Goal: Transaction & Acquisition: Purchase product/service

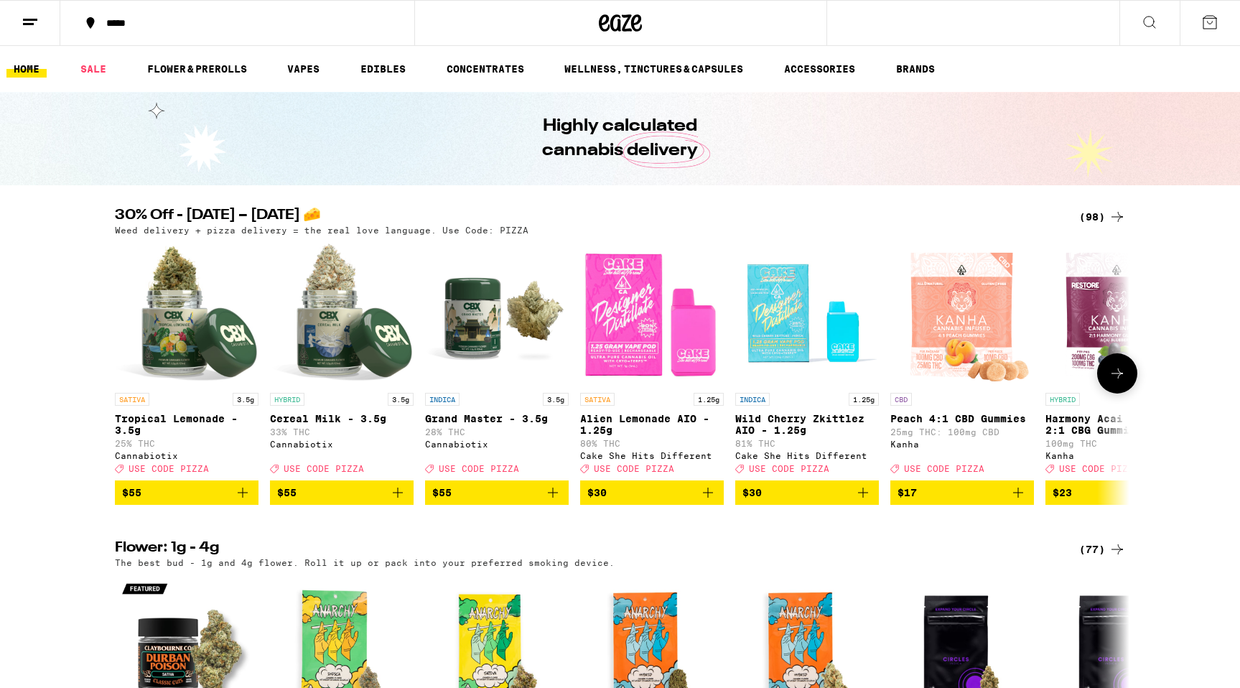
click at [855, 501] on icon "Add to bag" at bounding box center [862, 492] width 17 height 17
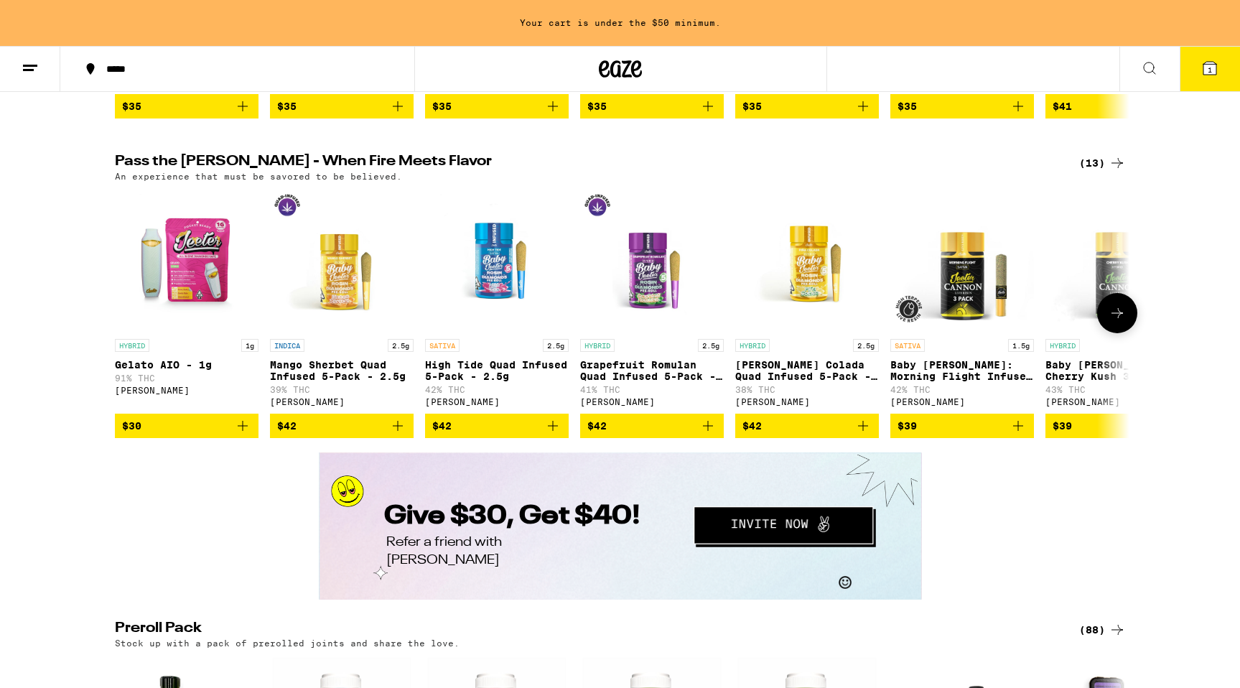
scroll to position [2426, 0]
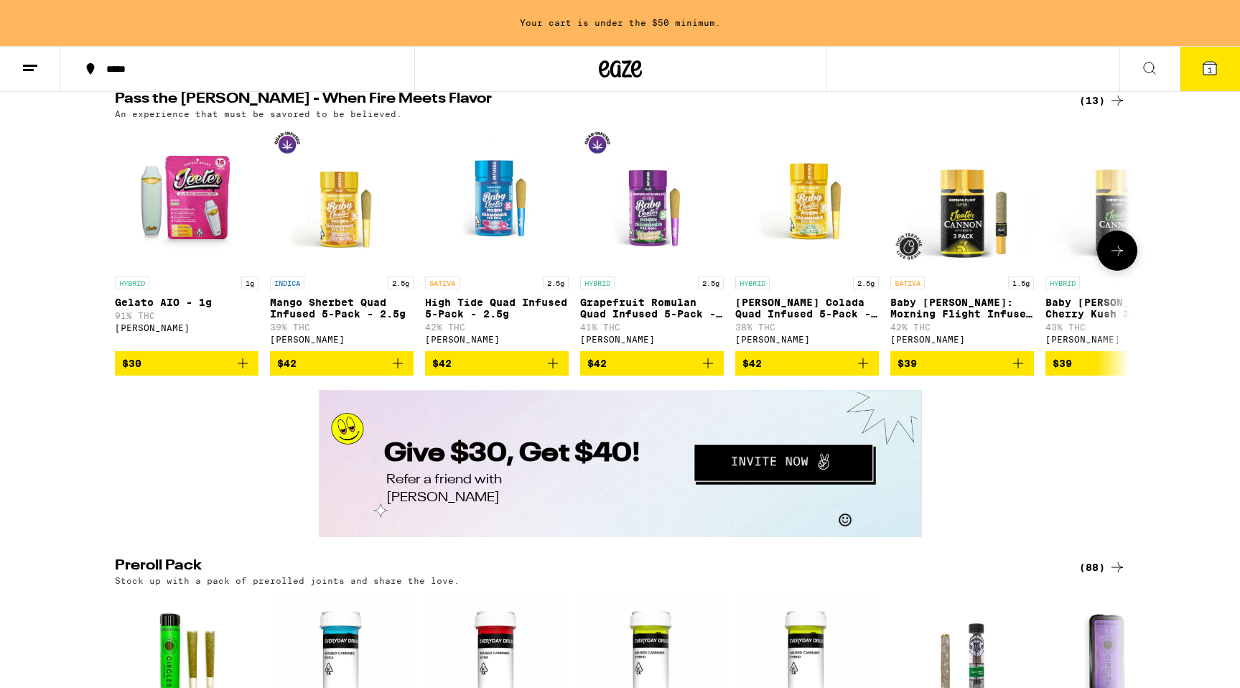
click at [1123, 271] on button at bounding box center [1117, 250] width 40 height 40
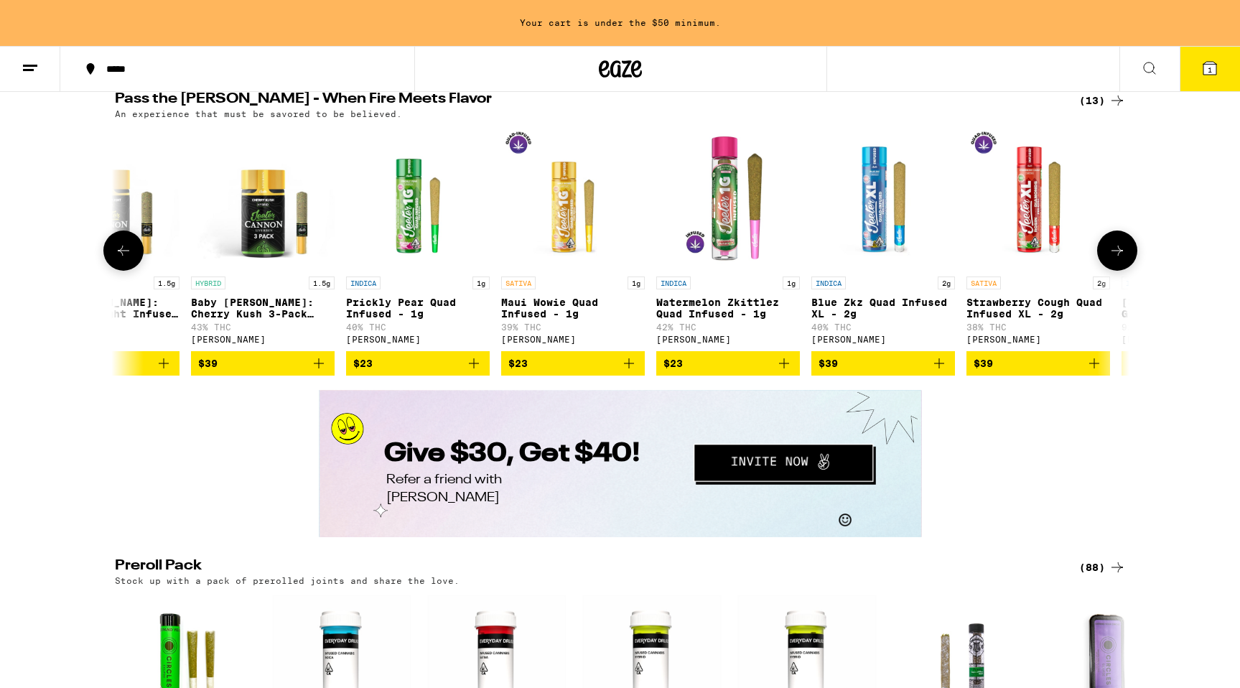
click at [1123, 271] on button at bounding box center [1117, 250] width 40 height 40
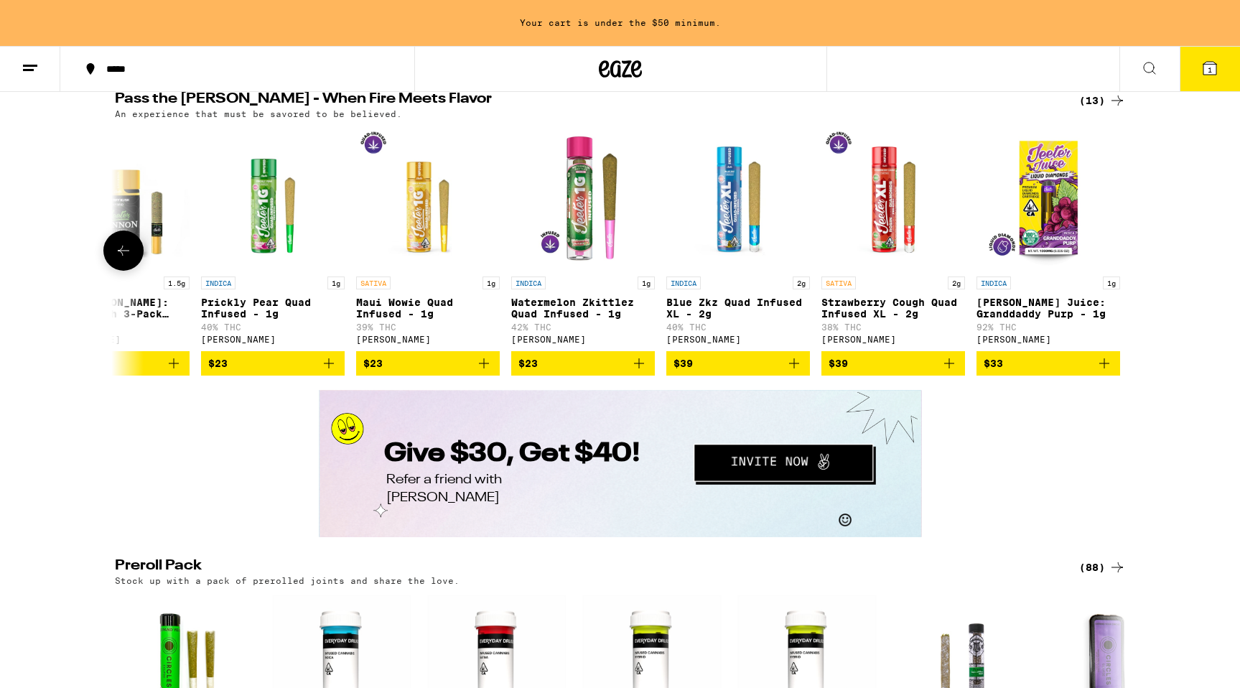
scroll to position [0, 1005]
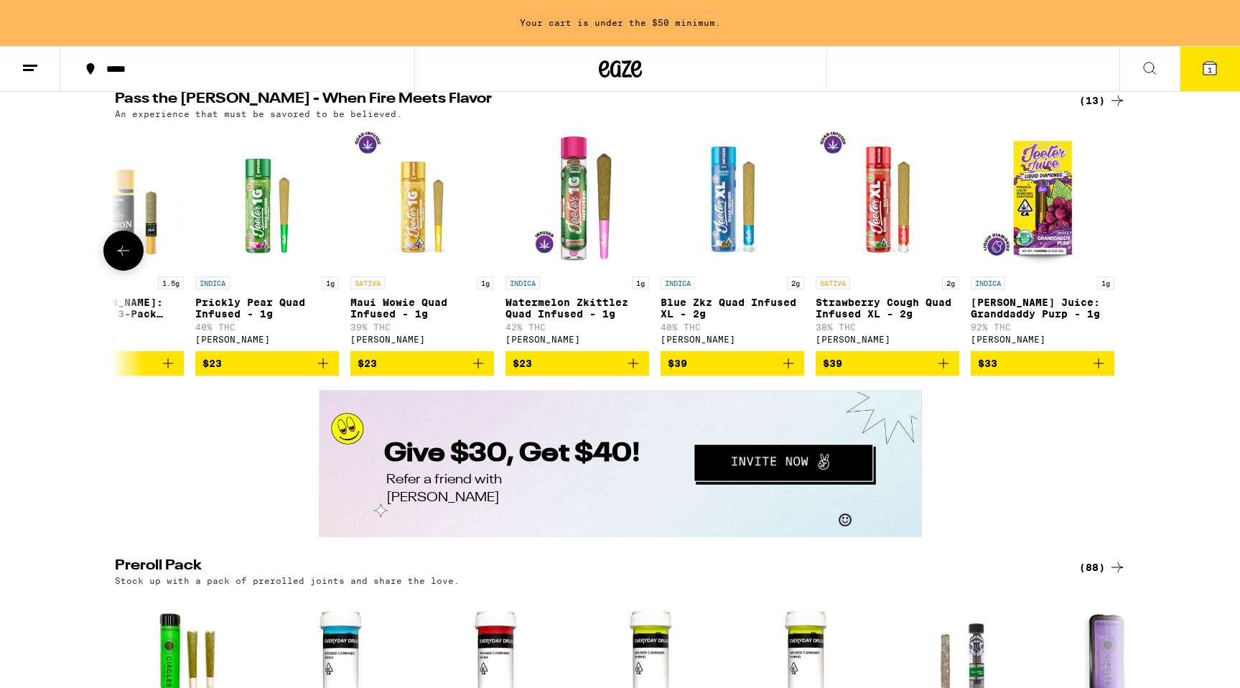
click at [121, 259] on icon at bounding box center [123, 250] width 17 height 17
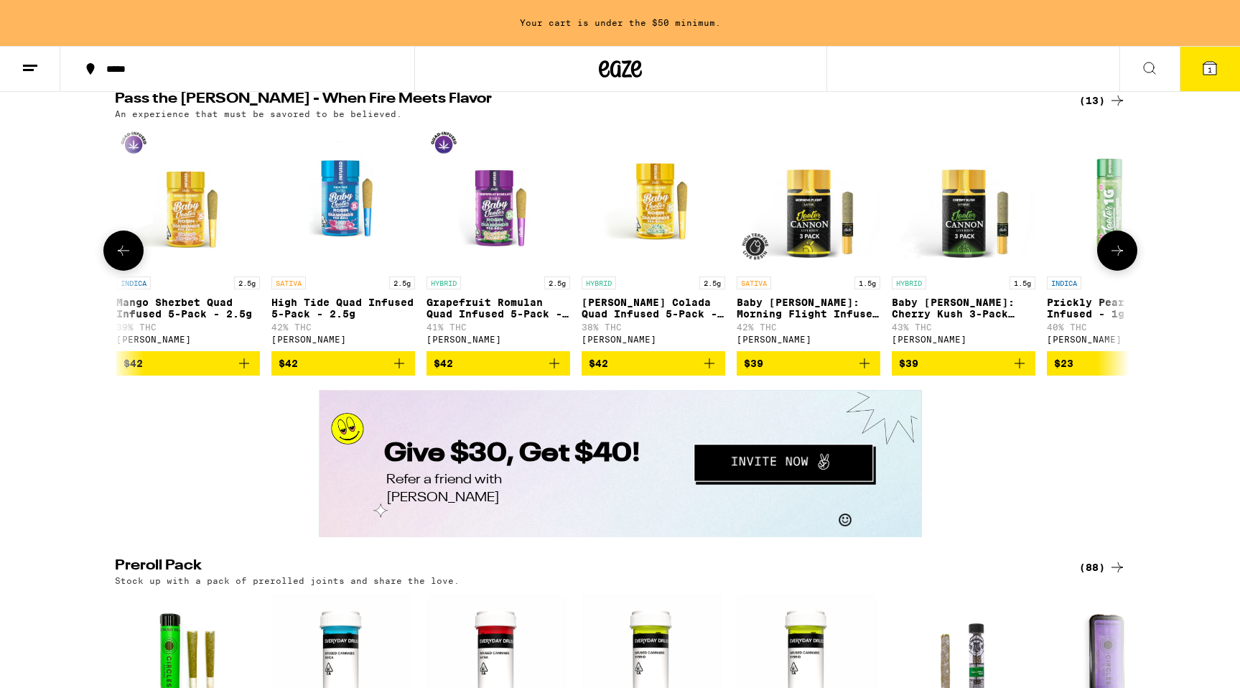
scroll to position [0, 151]
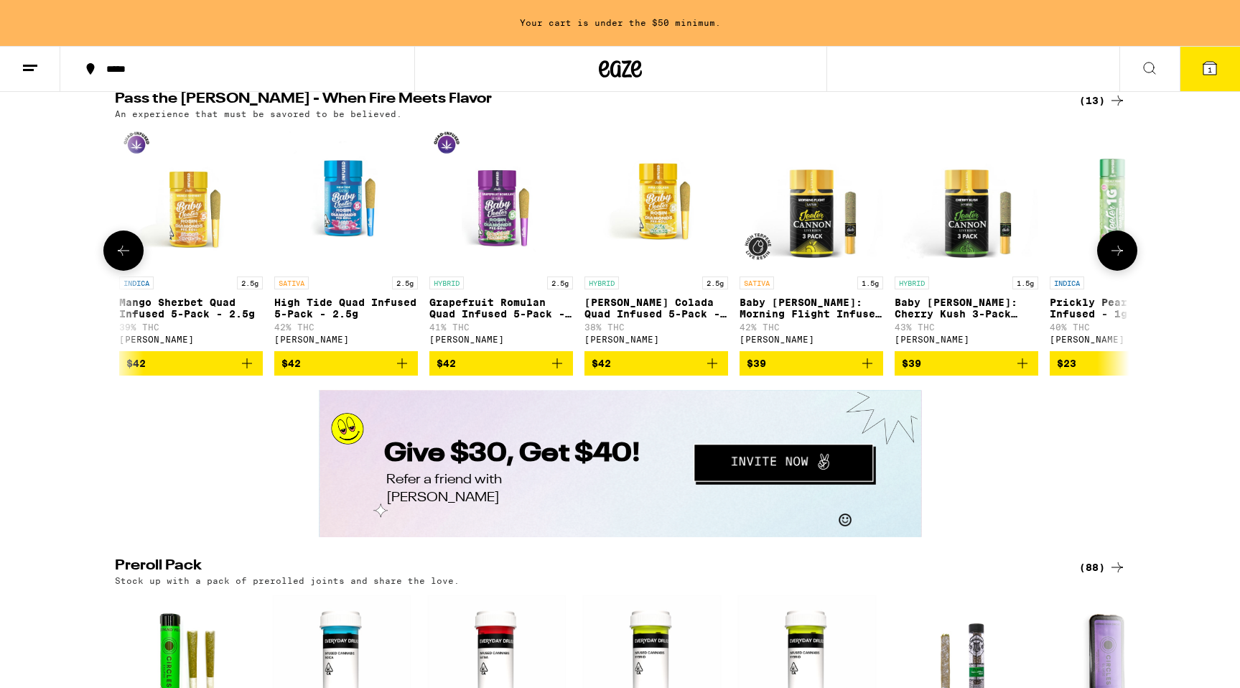
click at [121, 259] on icon at bounding box center [123, 250] width 17 height 17
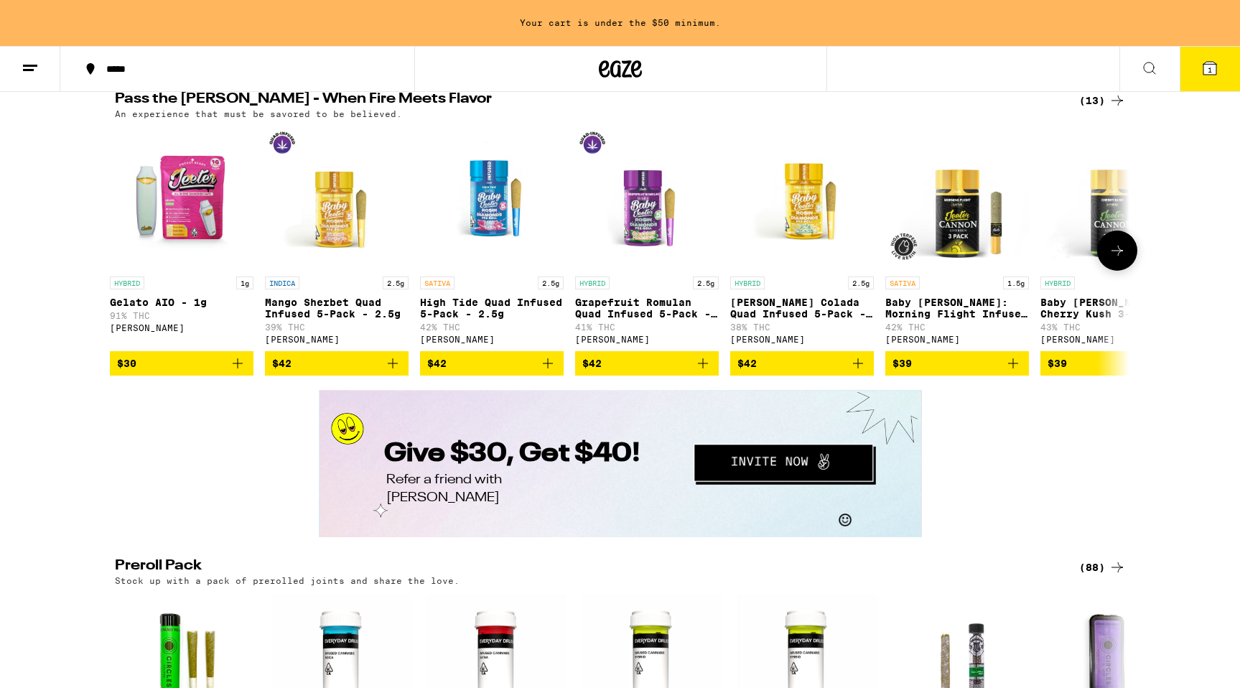
scroll to position [0, 0]
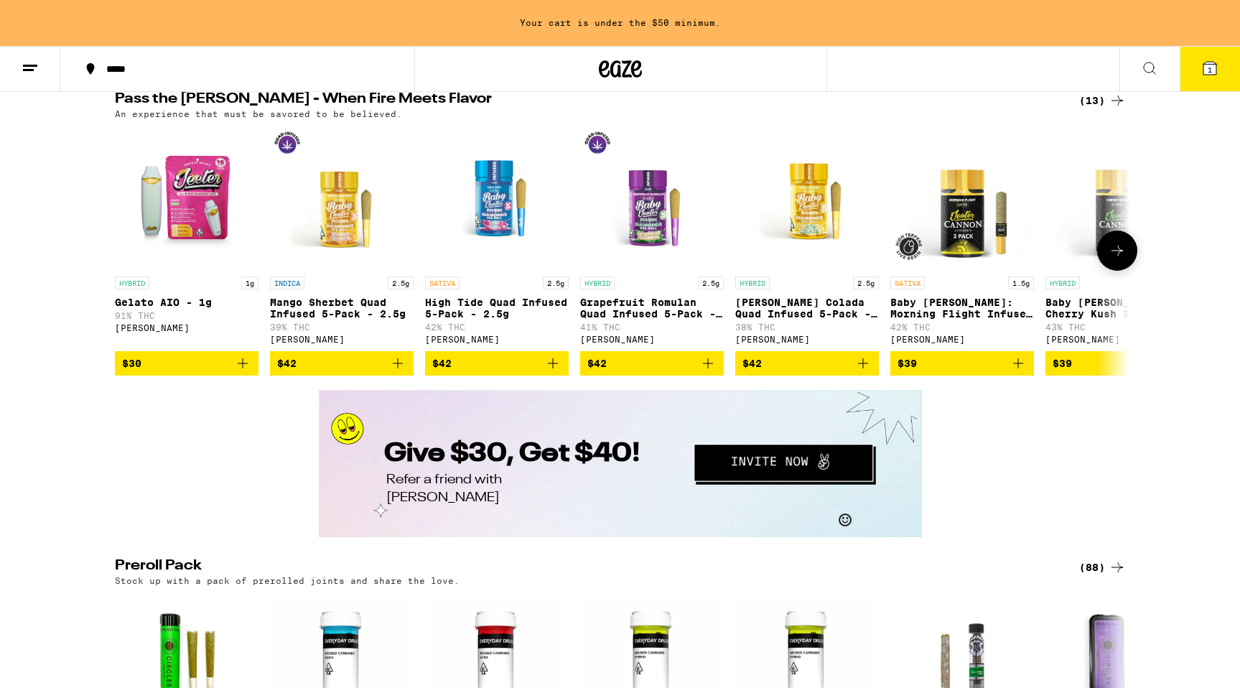
click at [1120, 256] on icon at bounding box center [1116, 250] width 11 height 10
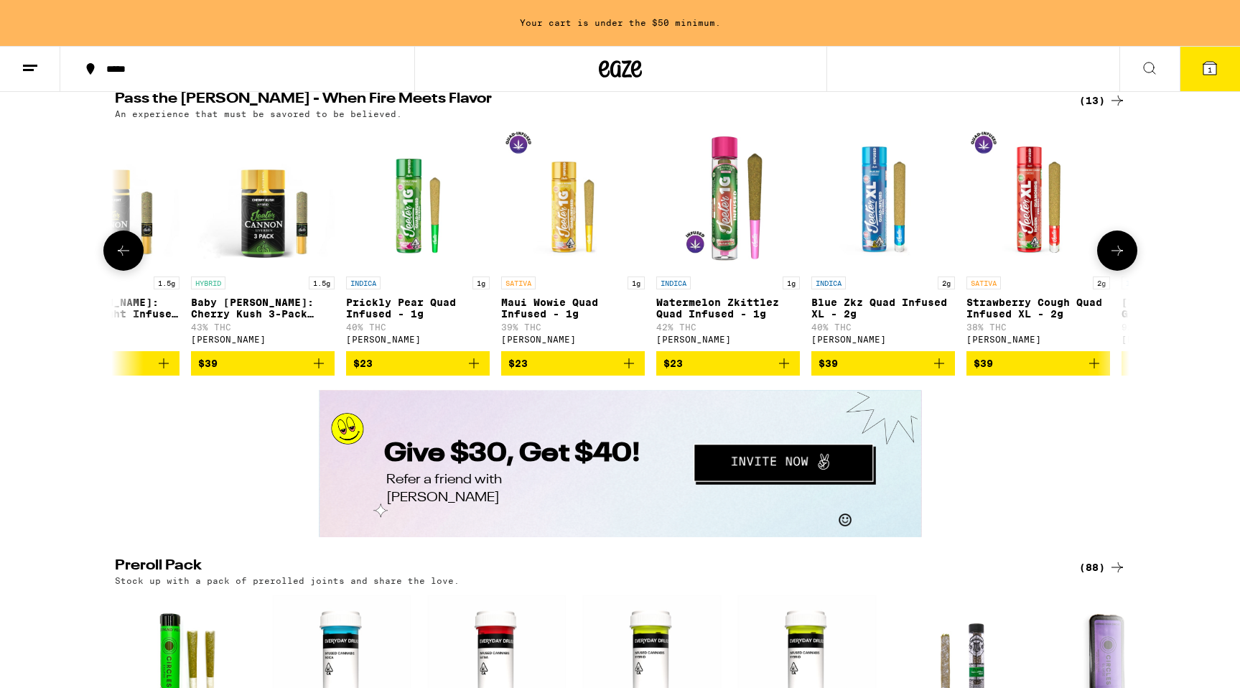
click at [1120, 256] on icon at bounding box center [1116, 250] width 11 height 10
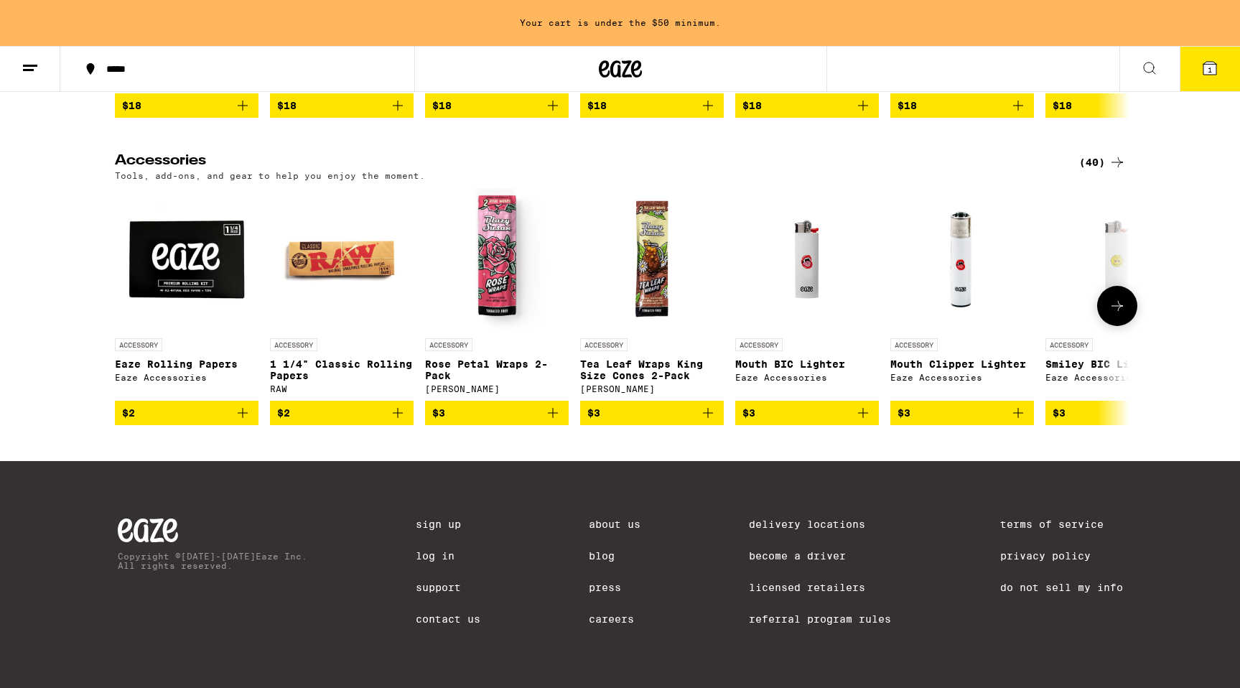
scroll to position [5513, 0]
click at [1122, 311] on icon at bounding box center [1116, 306] width 11 height 10
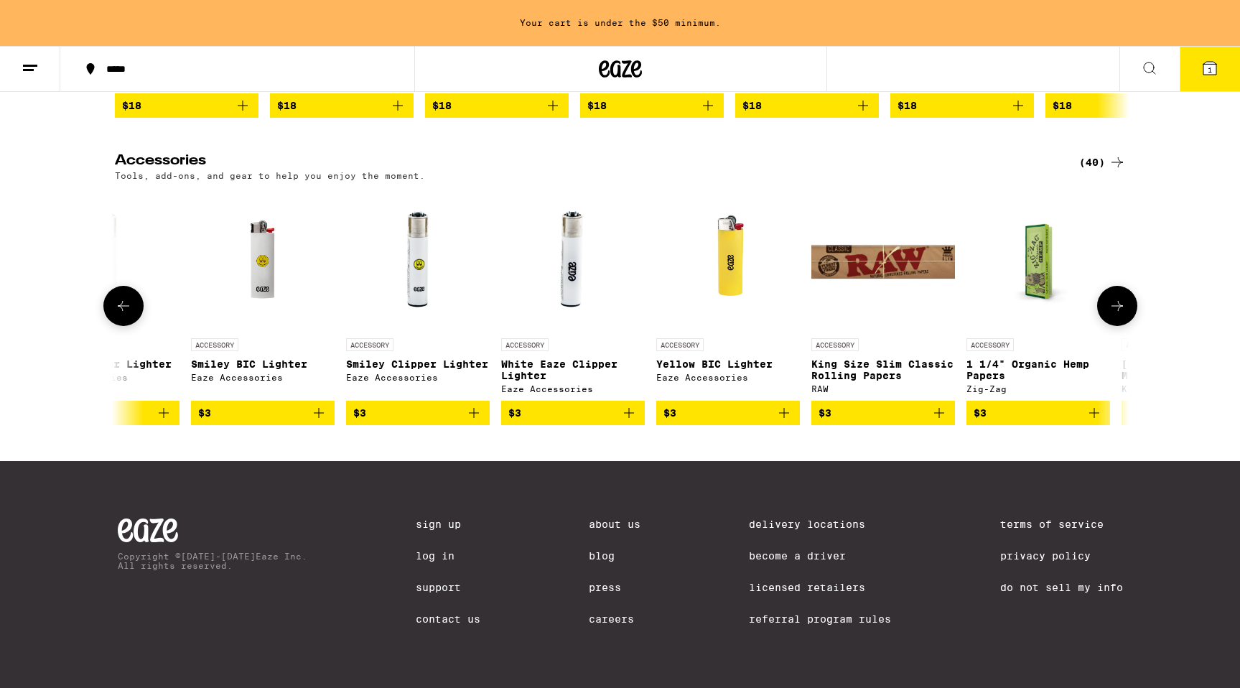
click at [1122, 311] on icon at bounding box center [1116, 306] width 11 height 10
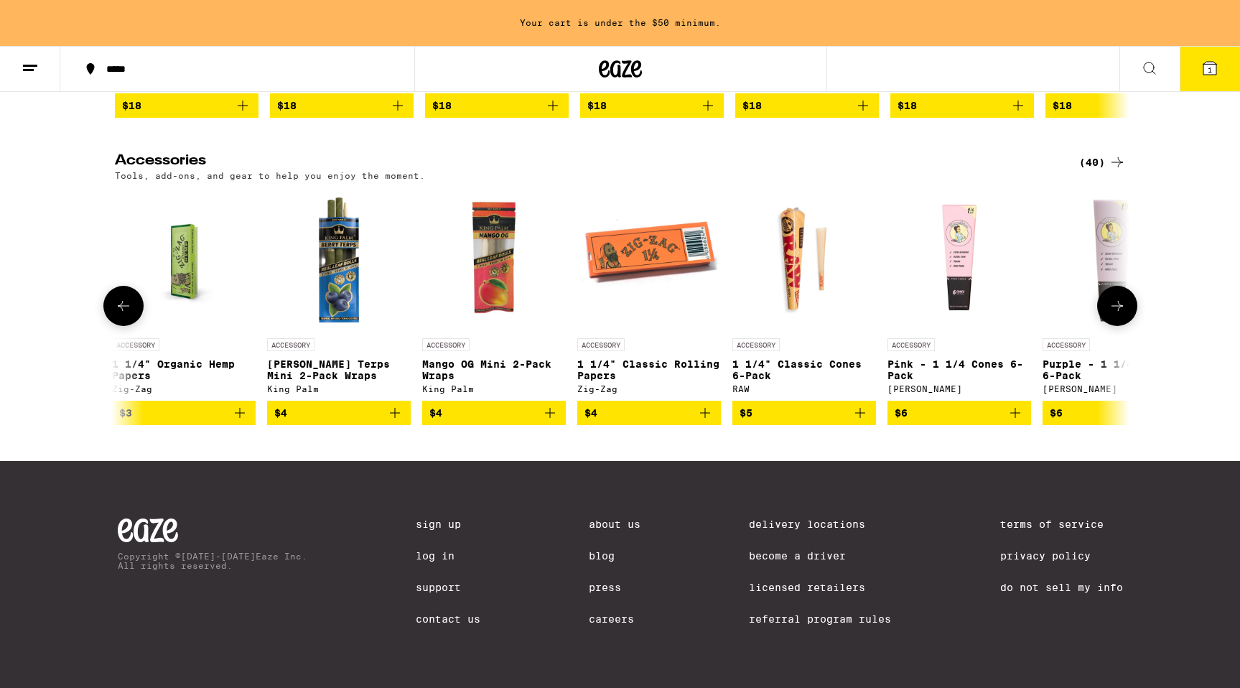
click at [1122, 311] on icon at bounding box center [1116, 306] width 11 height 10
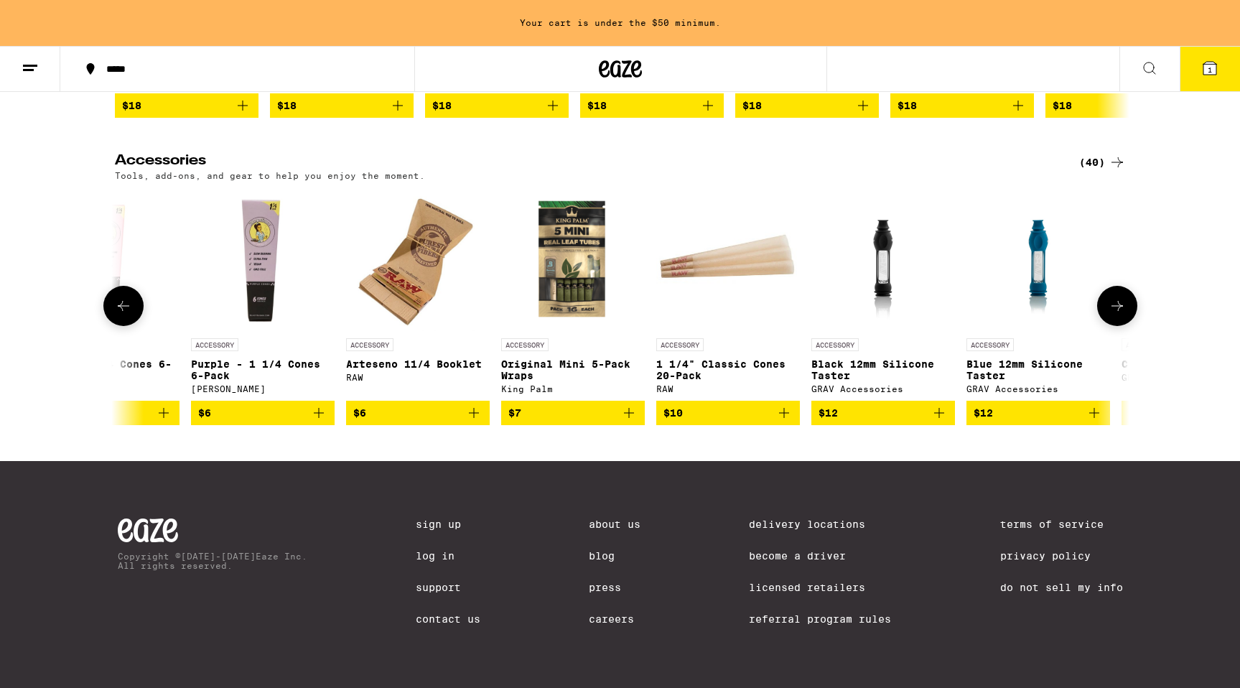
scroll to position [0, 2563]
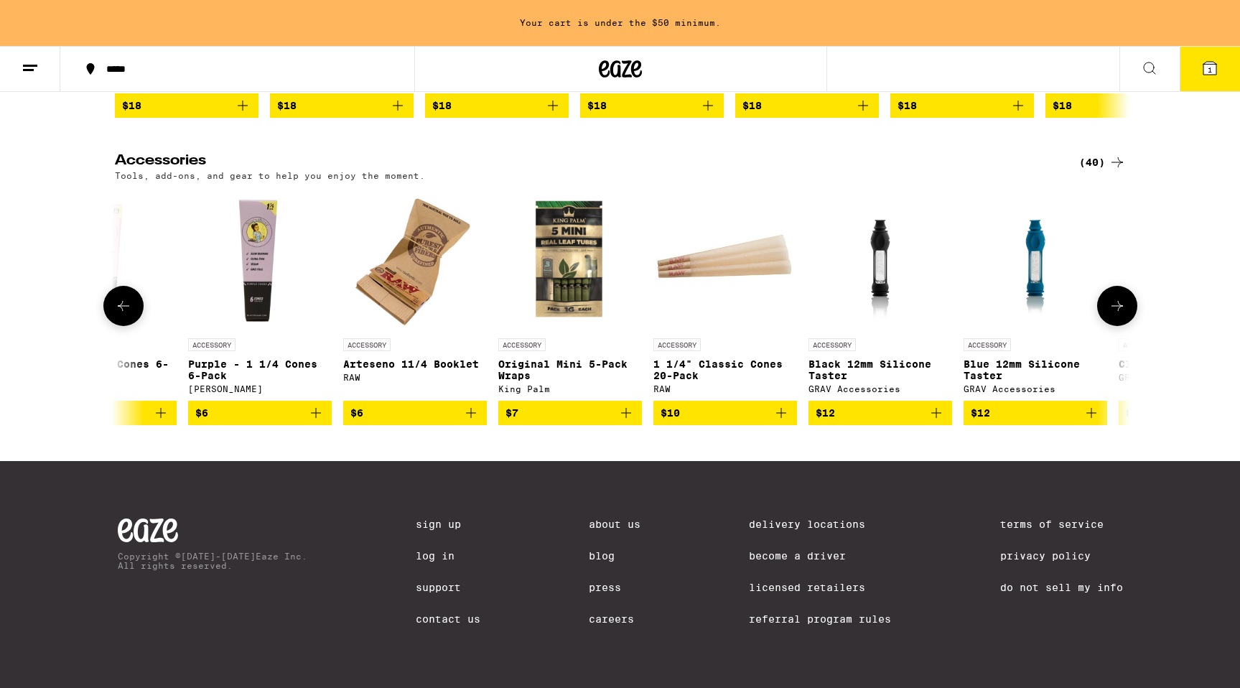
click at [1122, 311] on icon at bounding box center [1116, 306] width 11 height 10
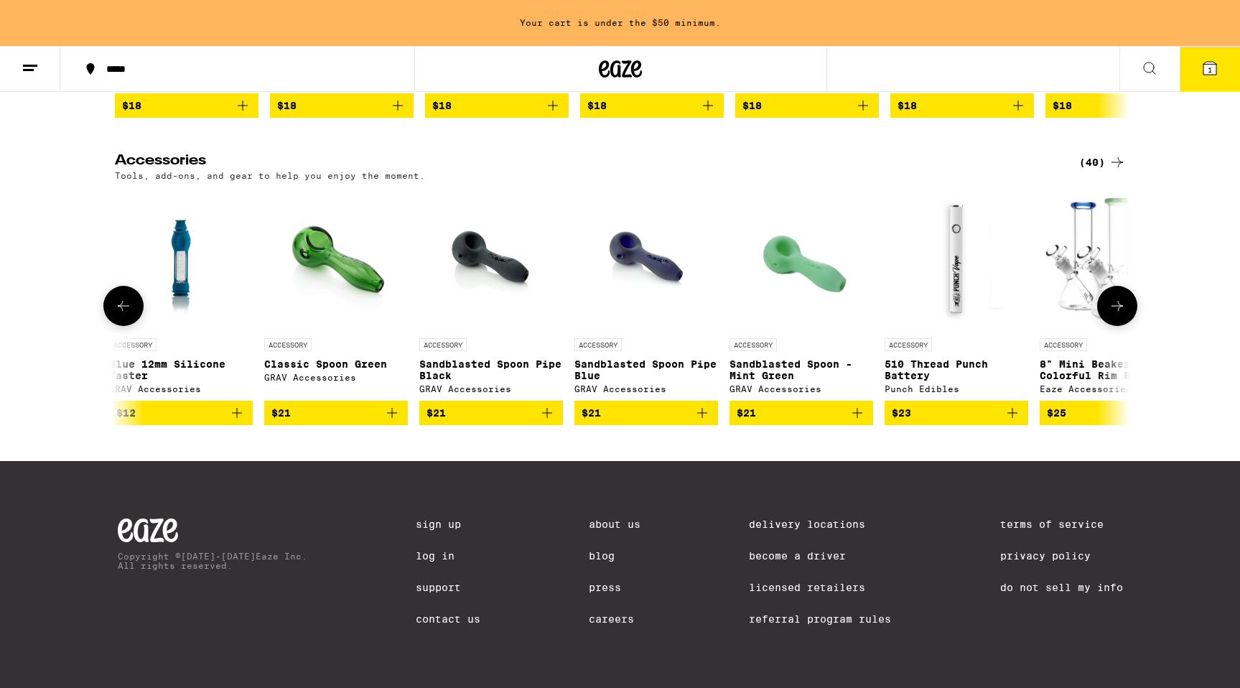
click at [1122, 311] on icon at bounding box center [1116, 306] width 11 height 10
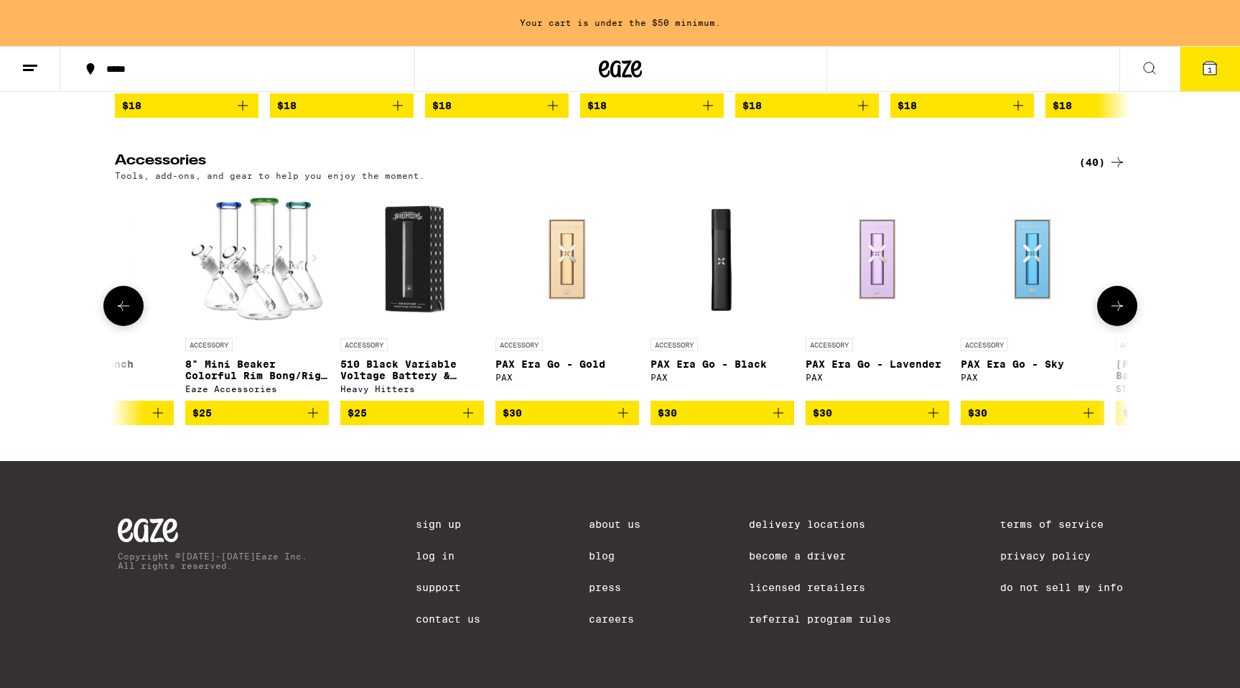
click at [1122, 311] on icon at bounding box center [1116, 306] width 11 height 10
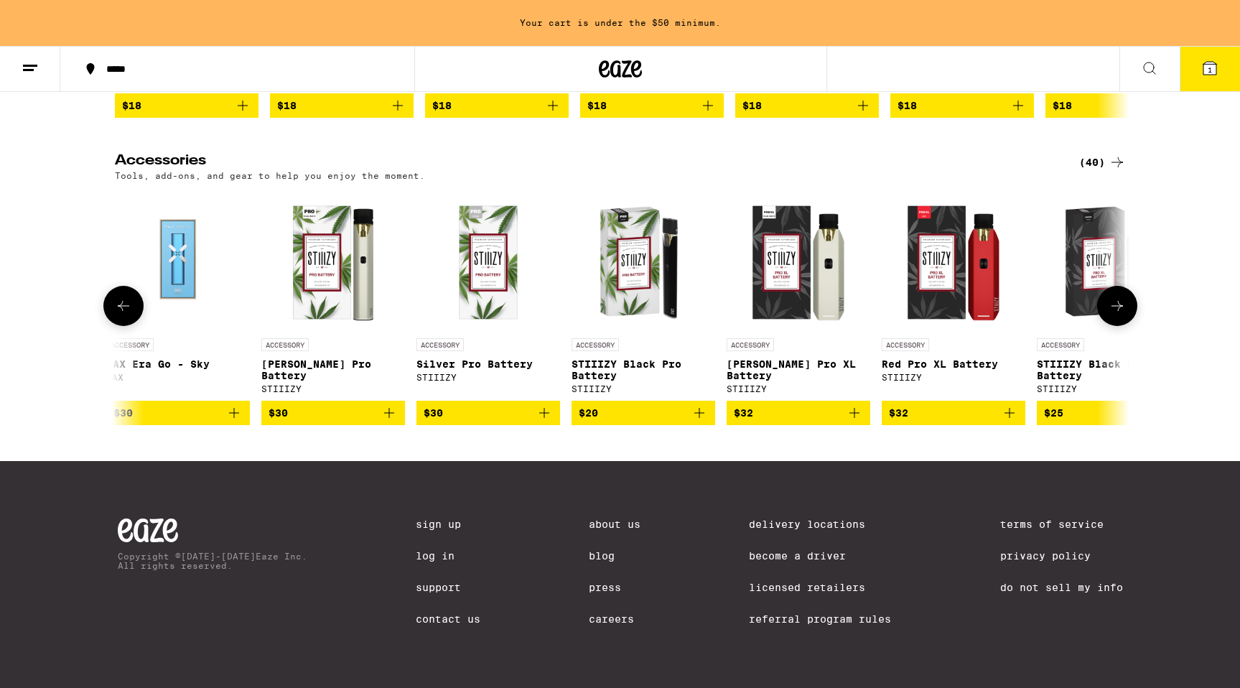
click at [1122, 311] on icon at bounding box center [1116, 306] width 11 height 10
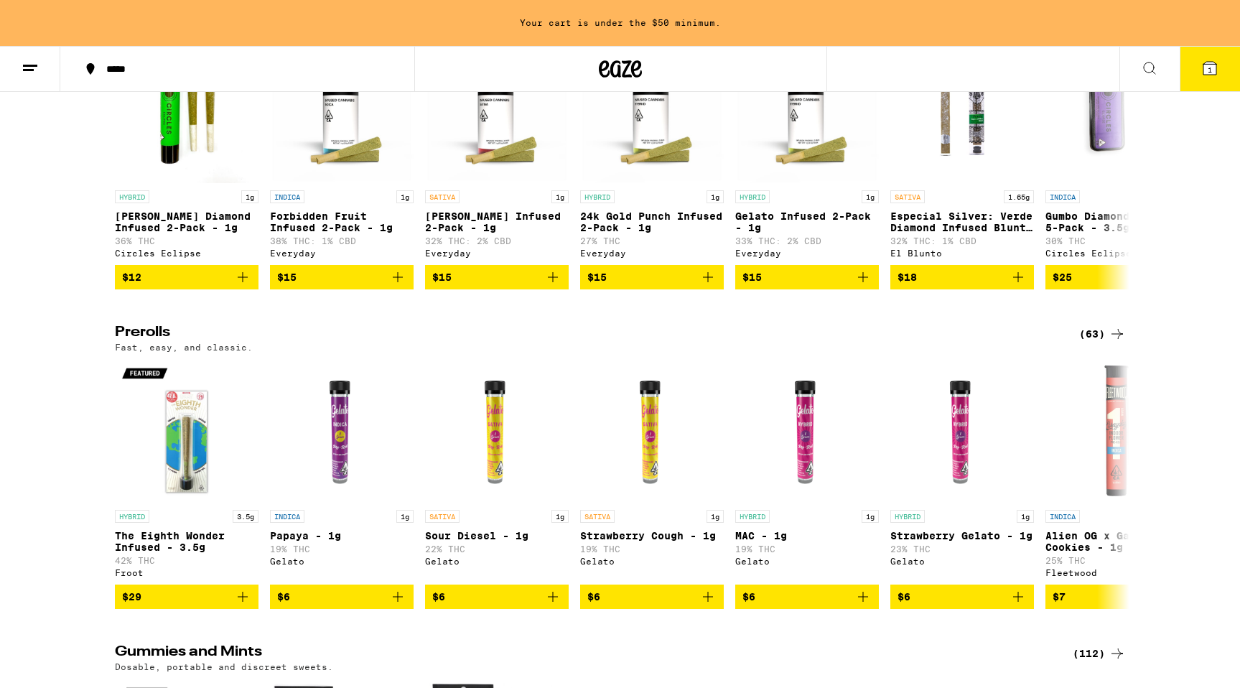
scroll to position [2630, 0]
